Goal: Transaction & Acquisition: Purchase product/service

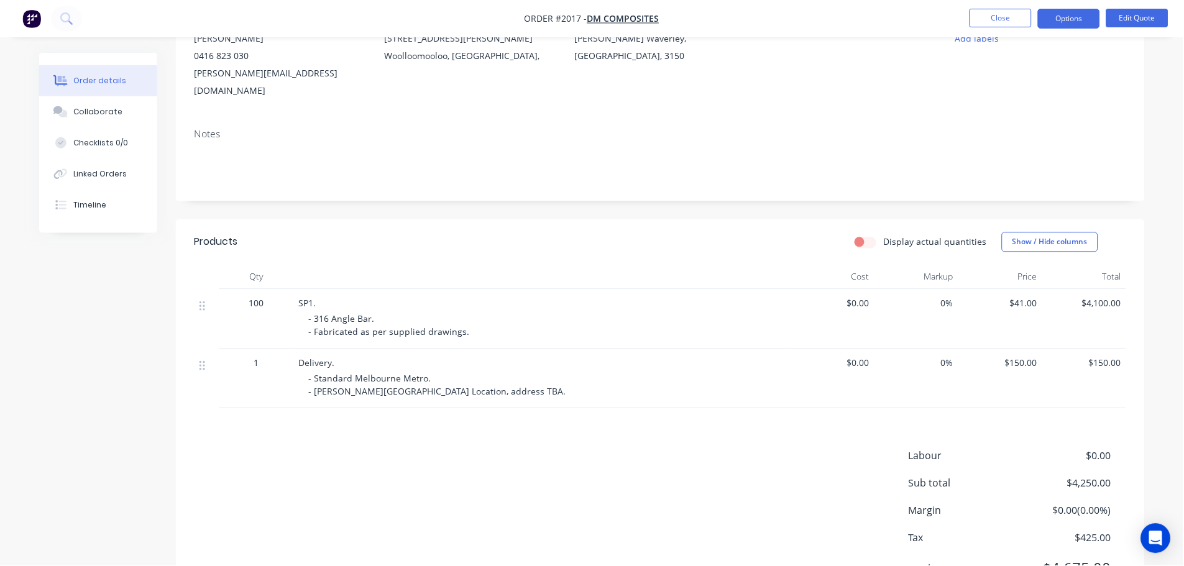
click at [1026, 18] on button "Close" at bounding box center [1001, 18] width 62 height 19
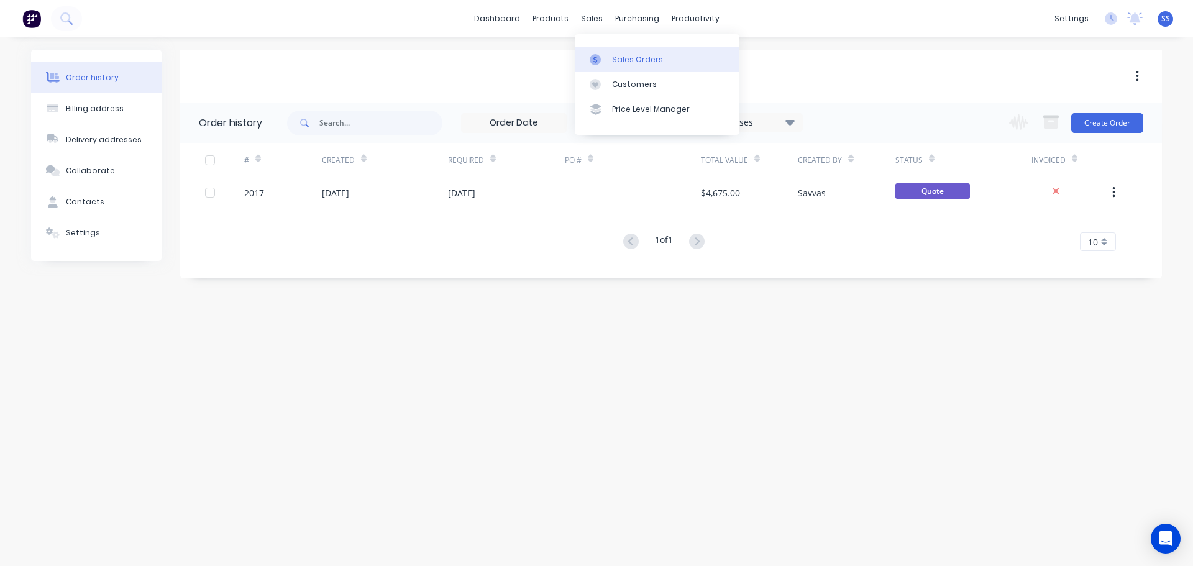
click at [598, 55] on icon at bounding box center [595, 59] width 11 height 11
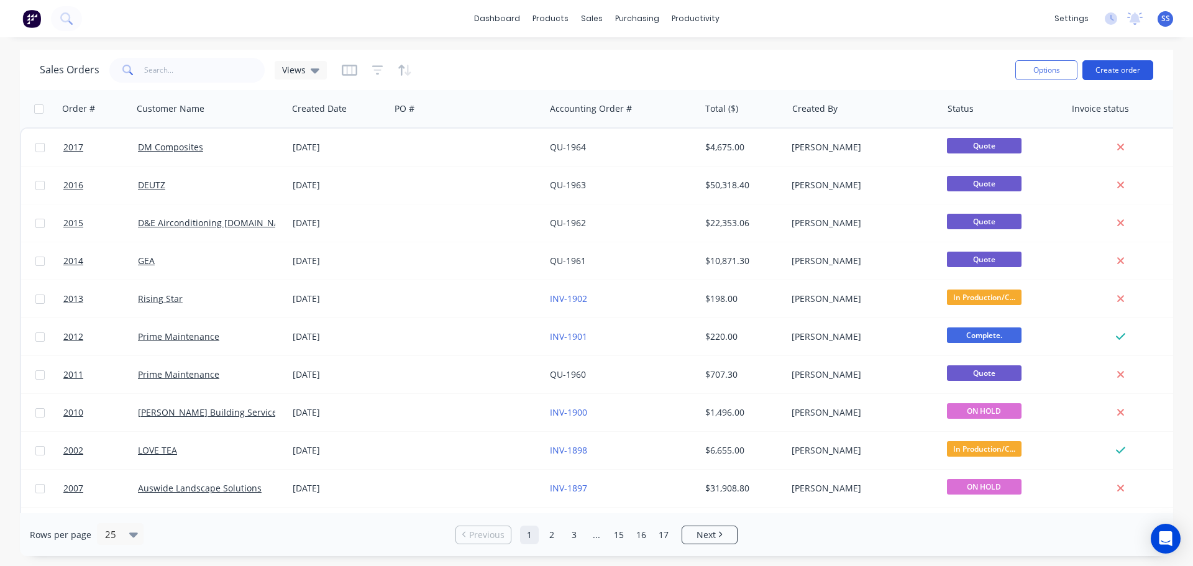
click at [1132, 80] on button "Create order" at bounding box center [1117, 70] width 71 height 20
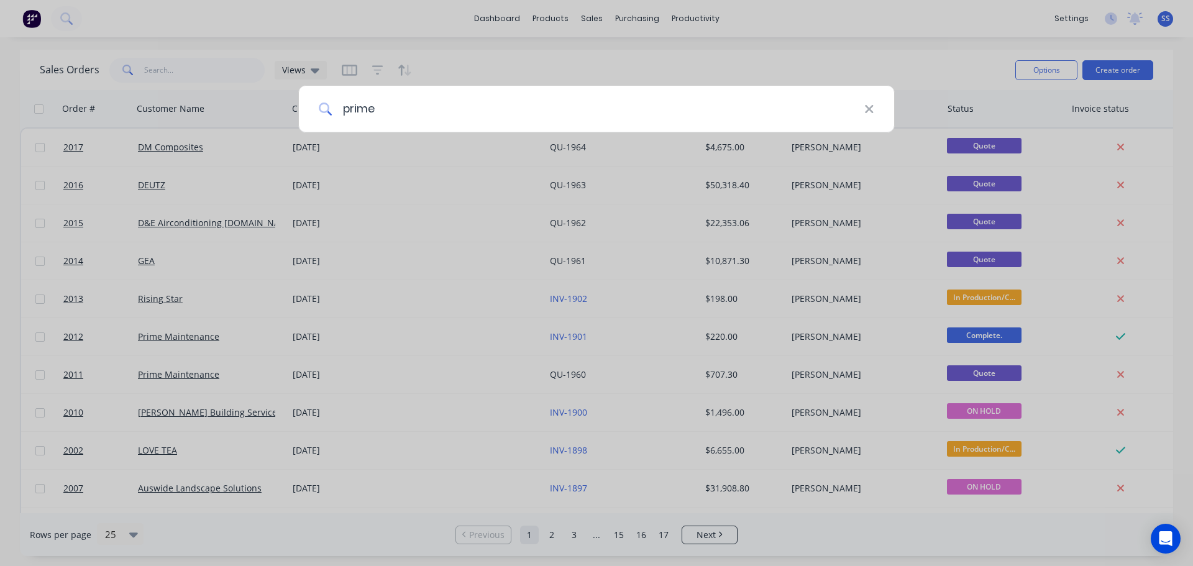
type input "prime"
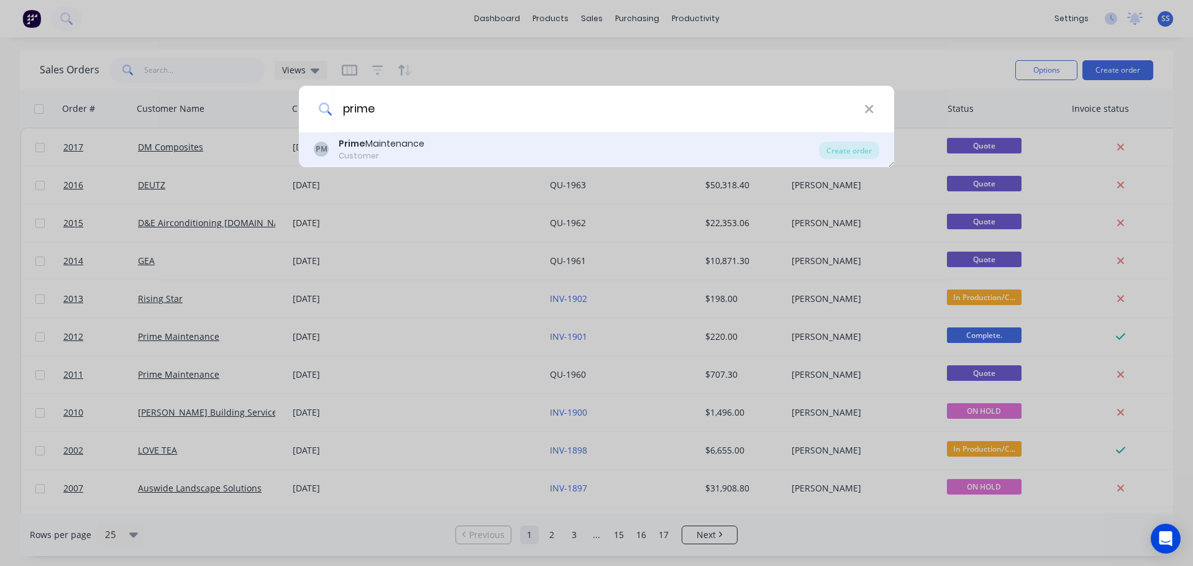
click at [381, 136] on div "PM Prime Maintenance Customer Create order" at bounding box center [596, 149] width 595 height 35
click at [390, 147] on div "Prime Maintenance" at bounding box center [382, 143] width 86 height 13
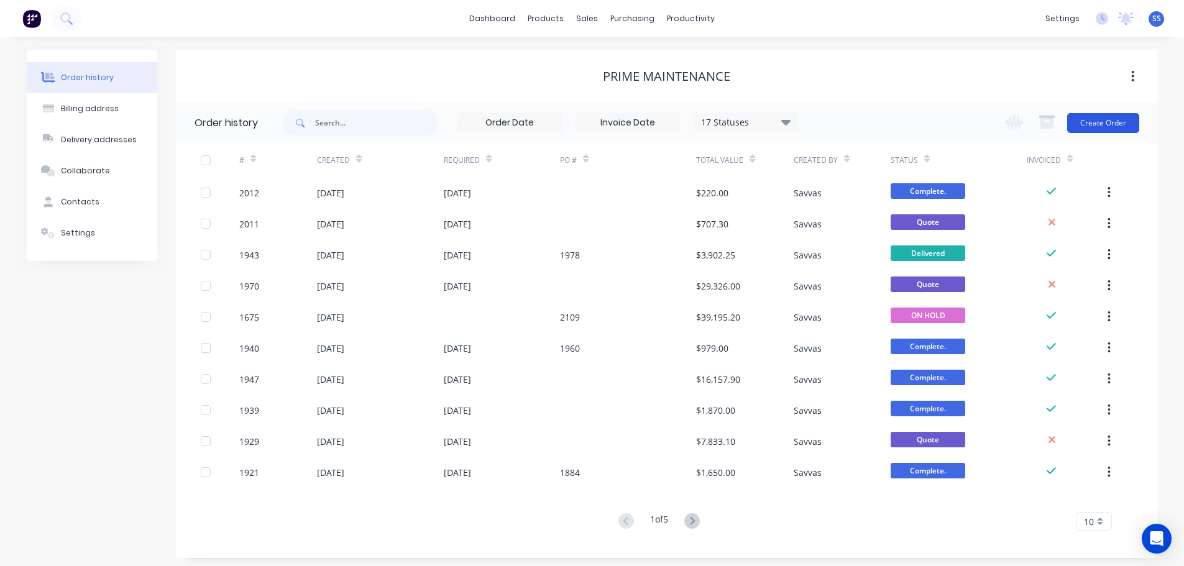
click at [1122, 125] on button "Create Order" at bounding box center [1103, 123] width 72 height 20
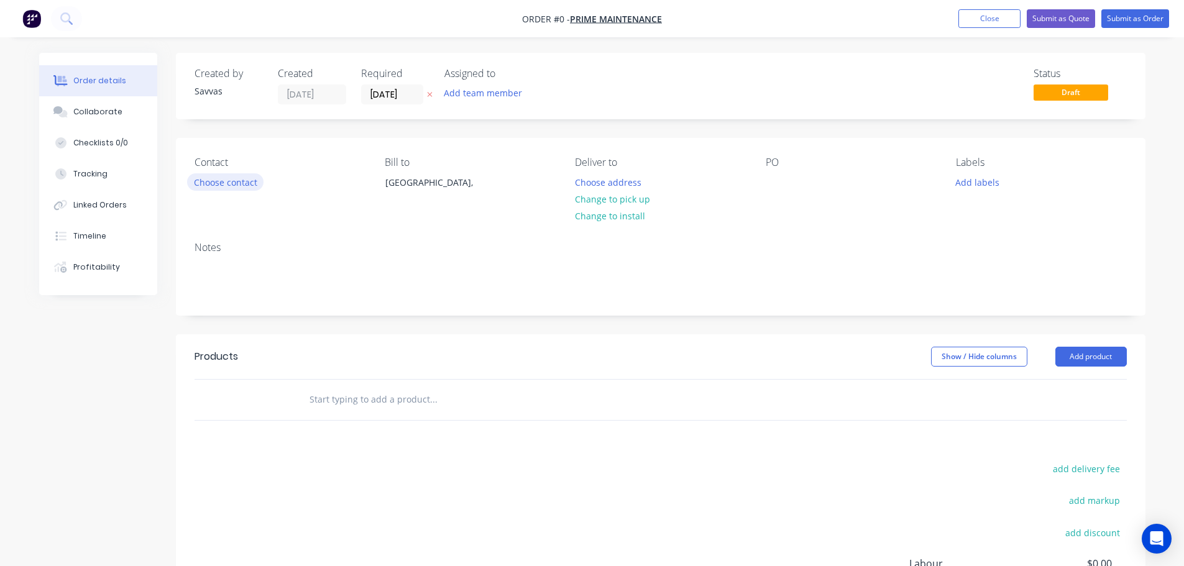
click at [208, 182] on button "Choose contact" at bounding box center [225, 181] width 76 height 17
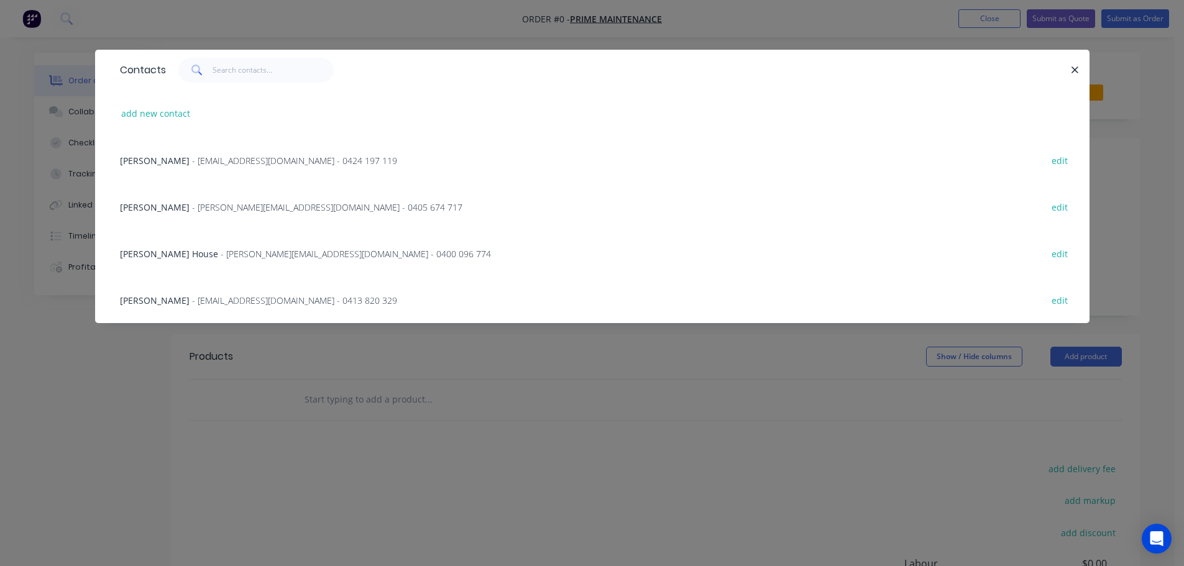
click at [387, 245] on div "[PERSON_NAME] - [PERSON_NAME][EMAIL_ADDRESS][DOMAIN_NAME] - 0400 096 774 edit" at bounding box center [592, 253] width 957 height 47
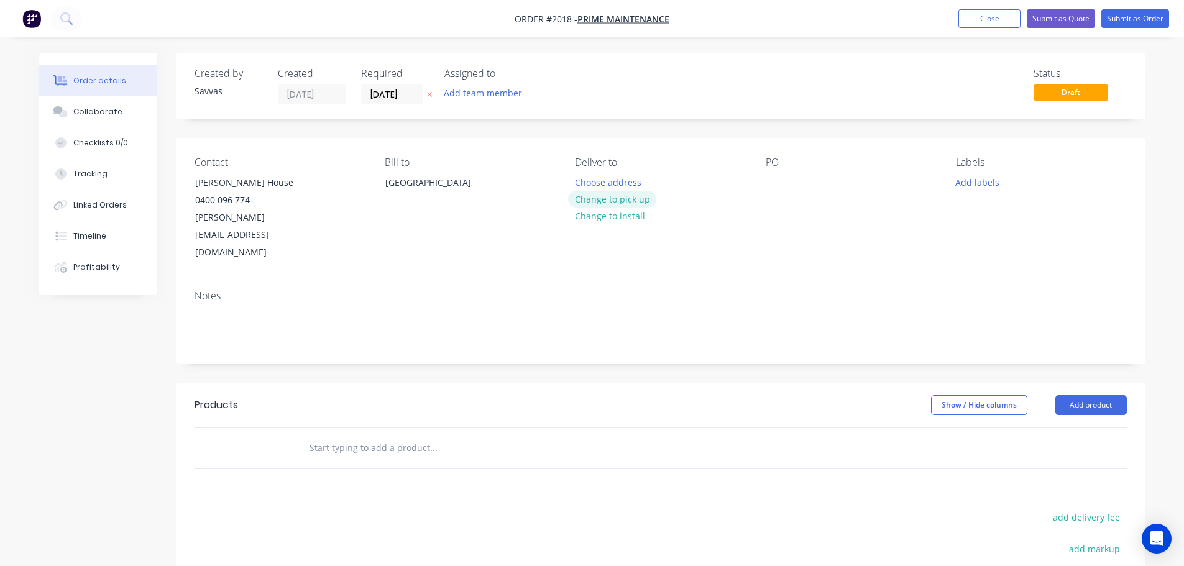
click at [611, 202] on button "Change to pick up" at bounding box center [612, 199] width 88 height 17
click at [1083, 383] on header "Products Show / Hide columns Add product" at bounding box center [660, 405] width 969 height 45
click at [1084, 383] on header "Products Show / Hide columns Add product" at bounding box center [660, 405] width 969 height 45
click at [1084, 395] on button "Add product" at bounding box center [1090, 405] width 71 height 20
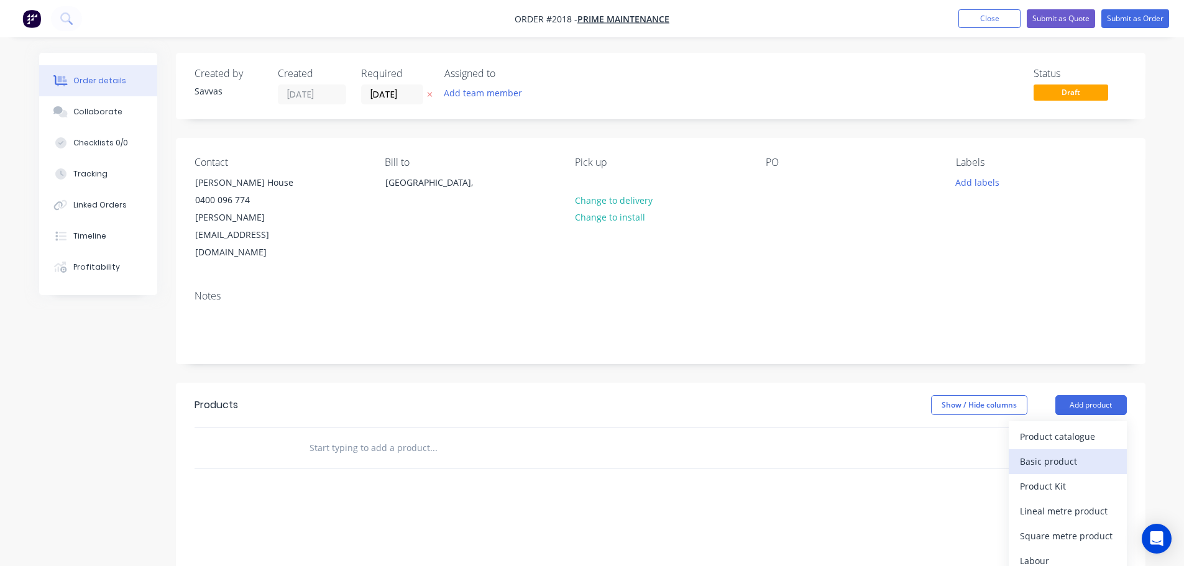
click at [1075, 449] on button "Basic product" at bounding box center [1067, 461] width 118 height 25
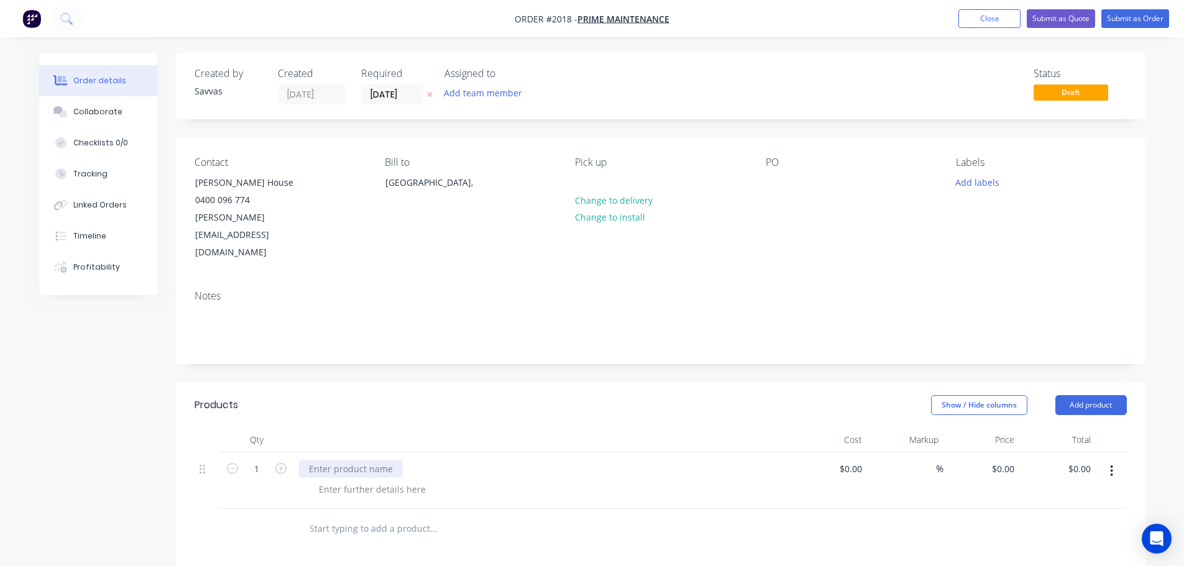
click at [339, 460] on div at bounding box center [351, 469] width 104 height 18
click at [313, 460] on div at bounding box center [351, 469] width 104 height 18
click at [332, 480] on div at bounding box center [372, 489] width 127 height 18
drag, startPoint x: 721, startPoint y: 417, endPoint x: 942, endPoint y: 447, distance: 223.8
click at [721, 452] on div "Steel Wall Unit. - Fabricated as per supplied drawings. - 40x40 SHS. - 400mmL x…" at bounding box center [542, 500] width 497 height 96
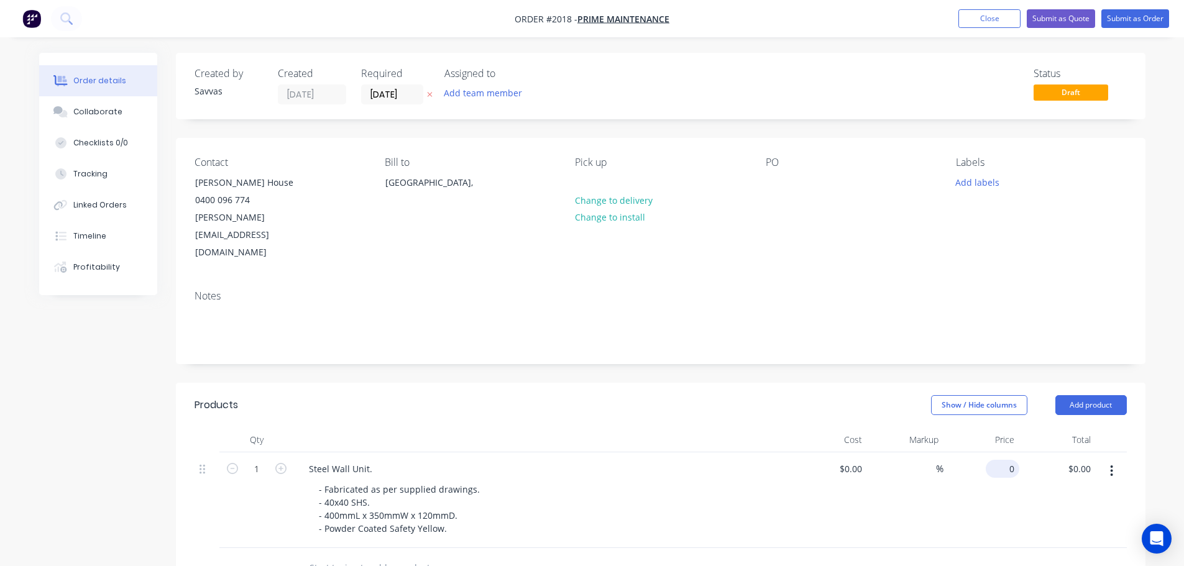
click at [1015, 460] on input "0" at bounding box center [1004, 469] width 29 height 18
type input "$983.00"
click at [862, 427] on div "Cost" at bounding box center [829, 439] width 76 height 25
click at [1057, 14] on button "Submit as Quote" at bounding box center [1060, 18] width 68 height 19
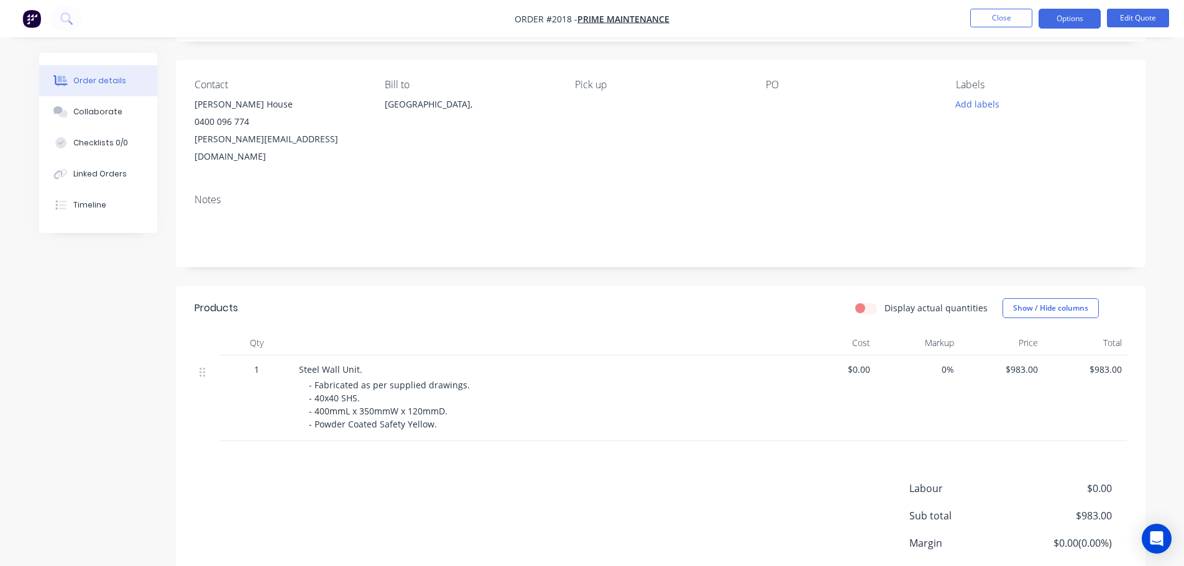
scroll to position [156, 0]
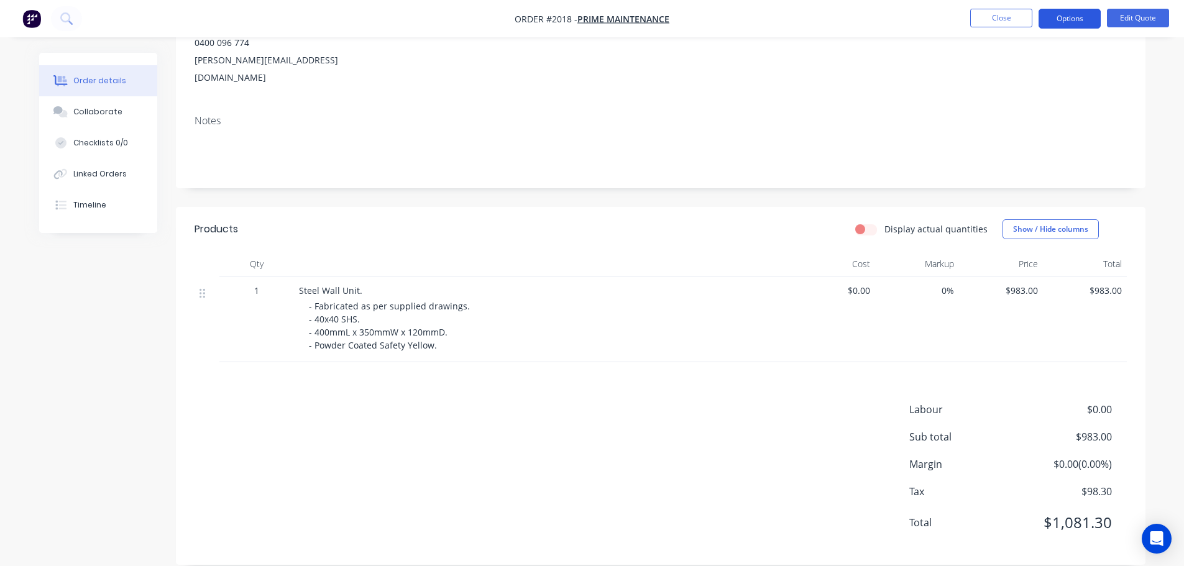
click at [1054, 19] on button "Options" at bounding box center [1069, 19] width 62 height 20
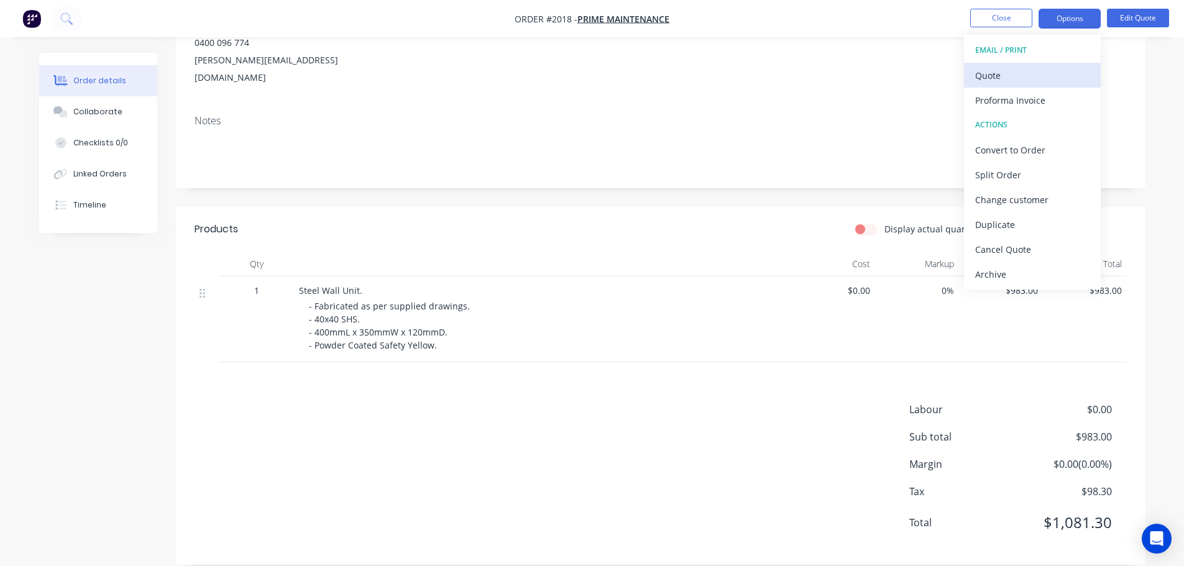
click at [1029, 75] on div "Quote" at bounding box center [1032, 75] width 114 height 18
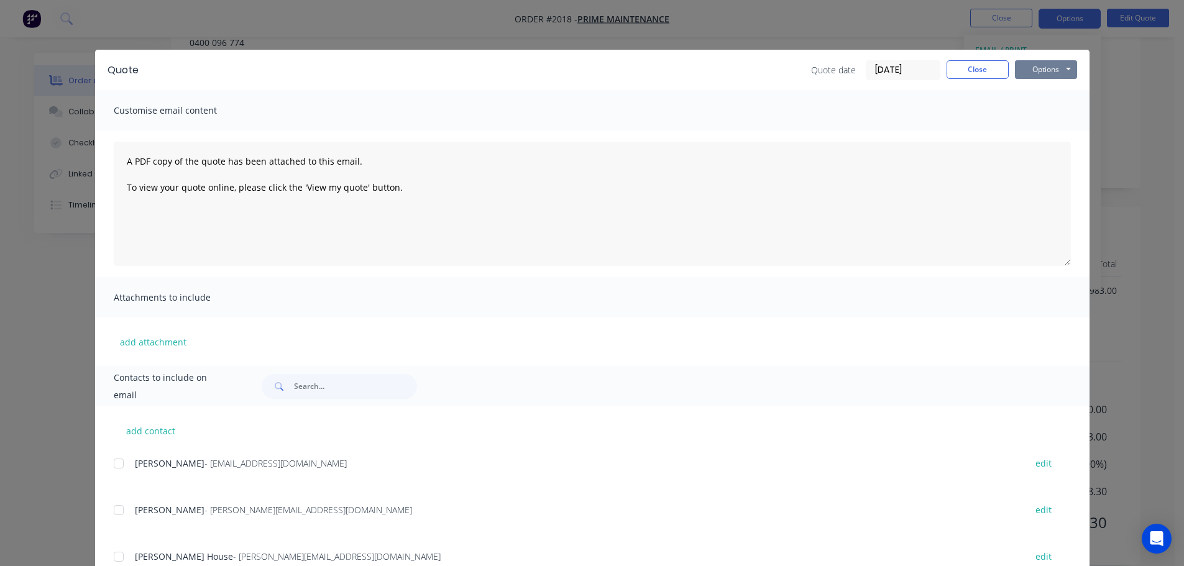
click at [1049, 73] on button "Options" at bounding box center [1046, 69] width 62 height 19
click at [1043, 106] on button "Print" at bounding box center [1055, 112] width 80 height 21
click at [954, 68] on button "Close" at bounding box center [977, 69] width 62 height 19
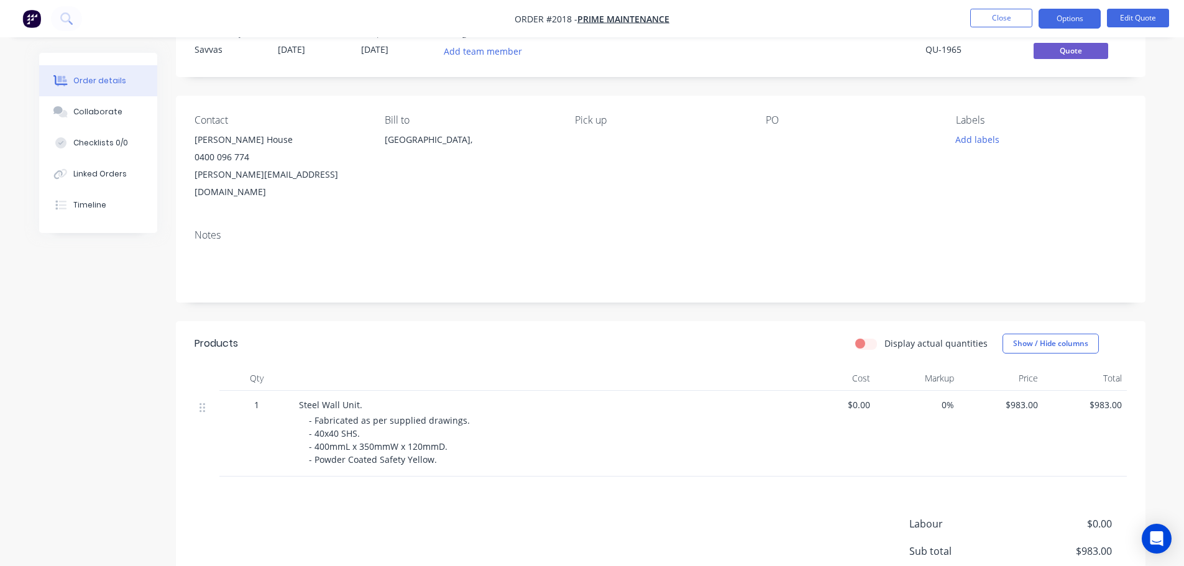
scroll to position [62, 0]
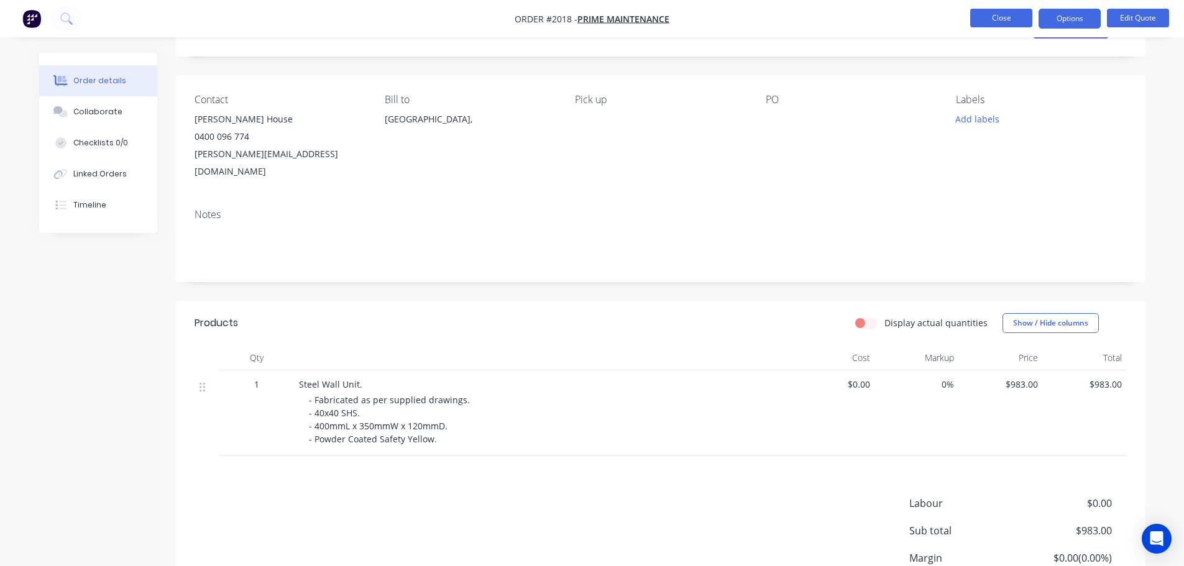
click at [1018, 10] on button "Close" at bounding box center [1001, 18] width 62 height 19
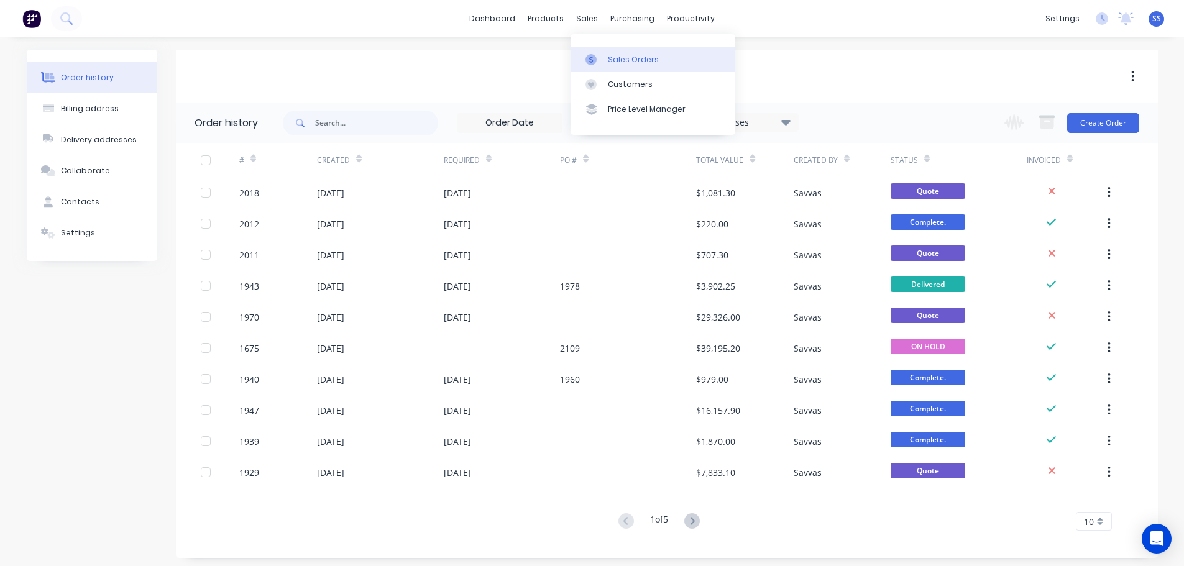
click at [612, 52] on link "Sales Orders" at bounding box center [652, 59] width 165 height 25
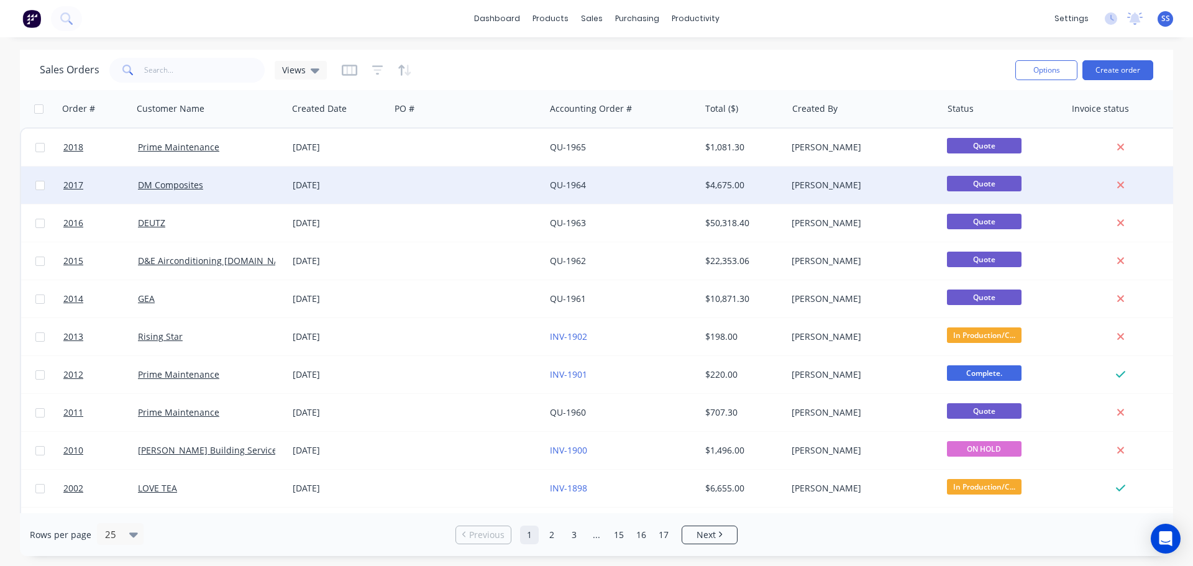
click at [440, 191] on div at bounding box center [467, 185] width 155 height 37
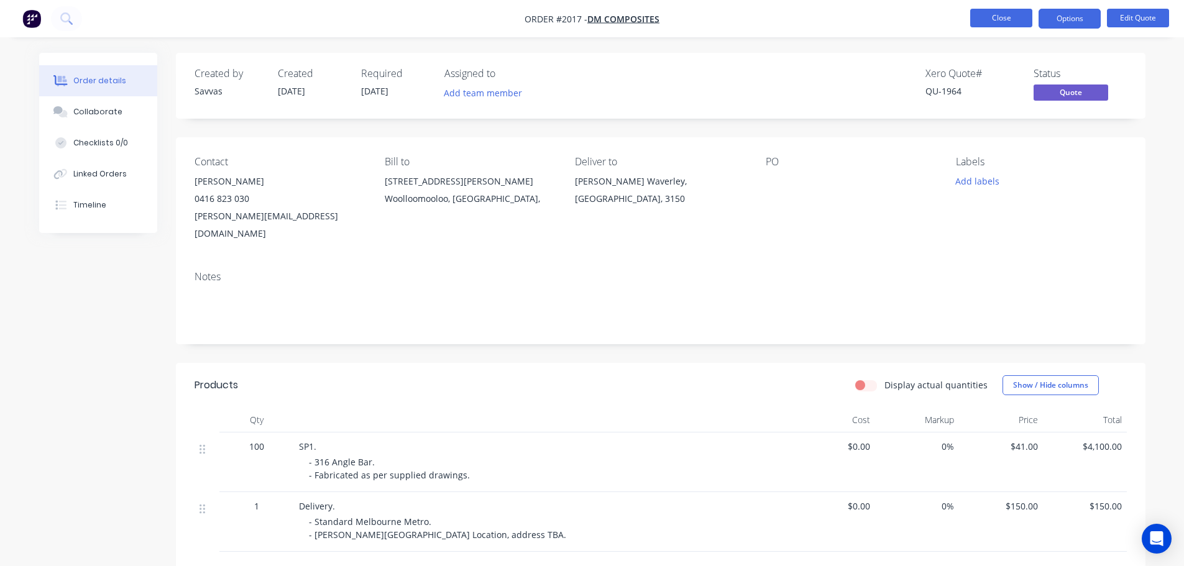
click at [1003, 16] on button "Close" at bounding box center [1001, 18] width 62 height 19
